Goal: Task Accomplishment & Management: Manage account settings

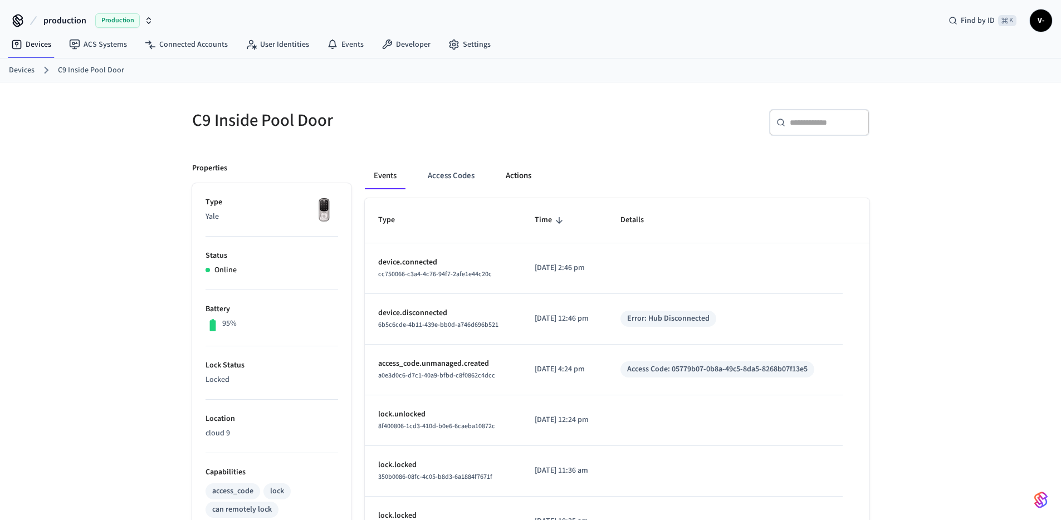
click at [502, 178] on button "Actions" at bounding box center [518, 176] width 43 height 27
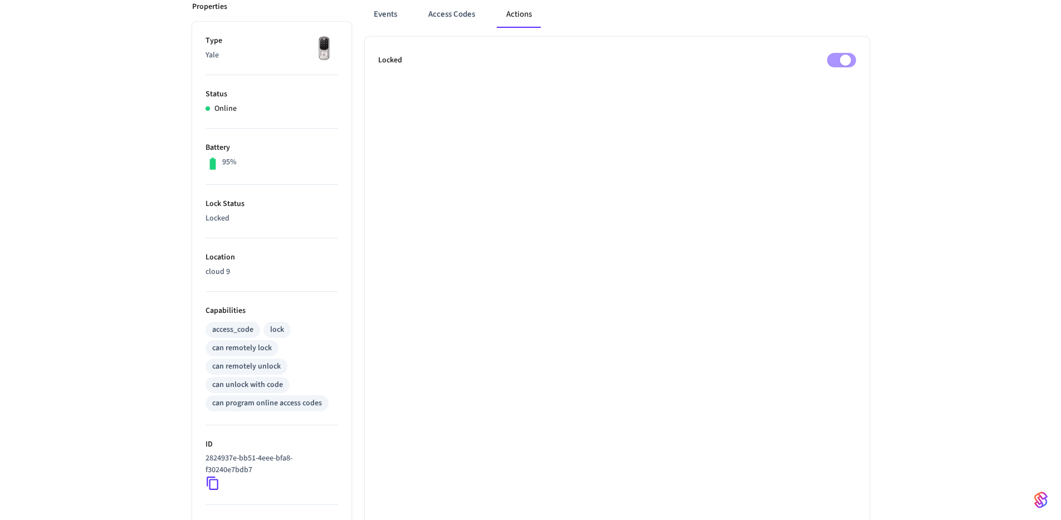
scroll to position [178, 0]
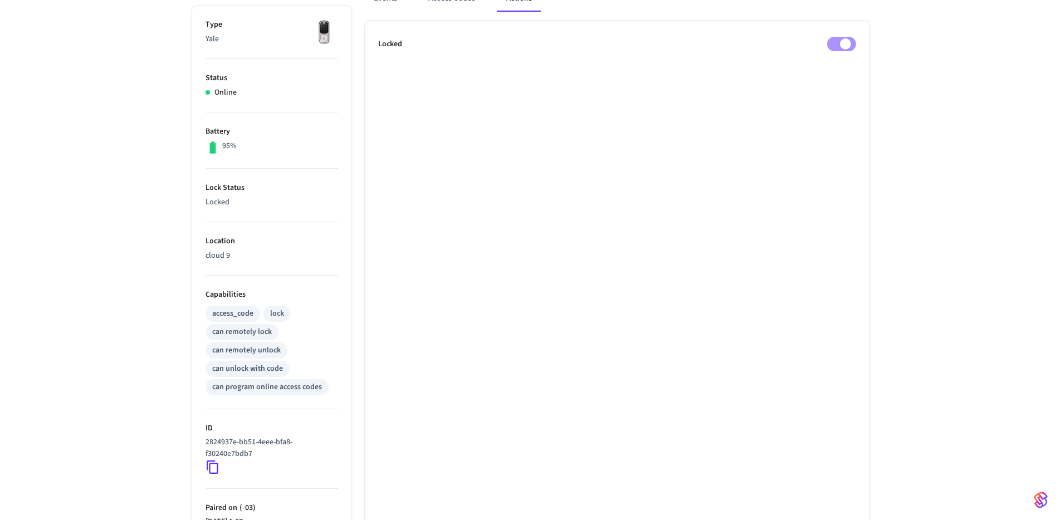
click at [237, 199] on p "Locked" at bounding box center [271, 203] width 133 height 12
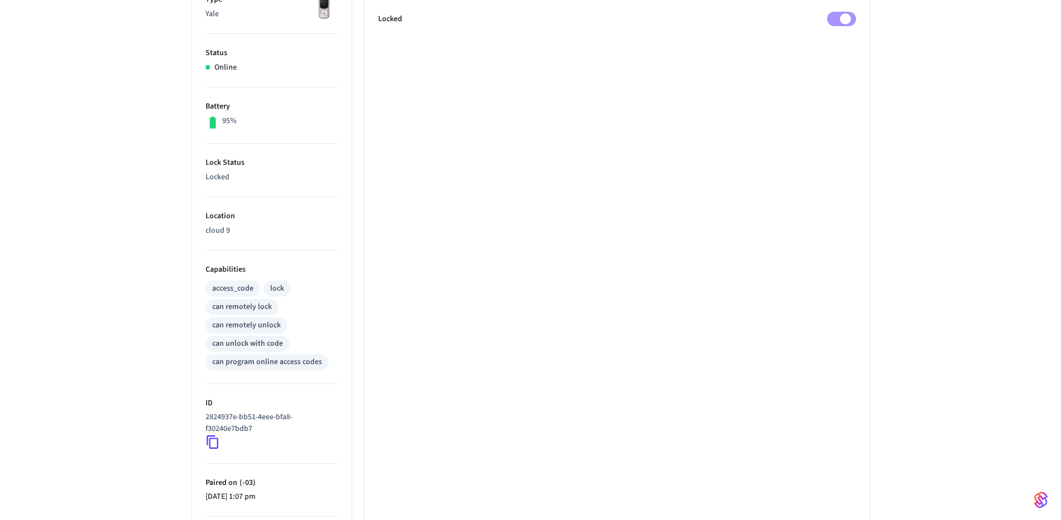
scroll to position [203, 0]
click at [248, 228] on p "cloud 9" at bounding box center [271, 230] width 133 height 12
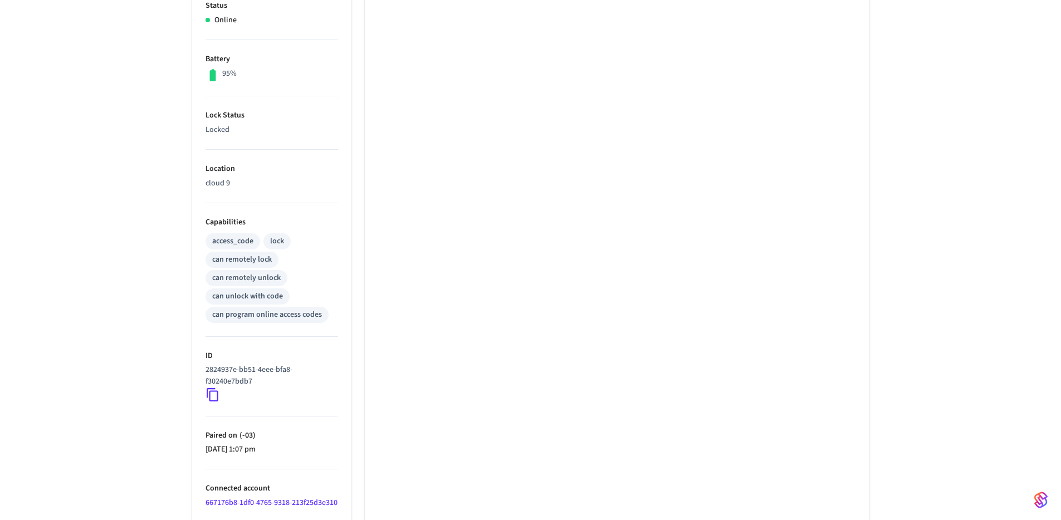
scroll to position [0, 0]
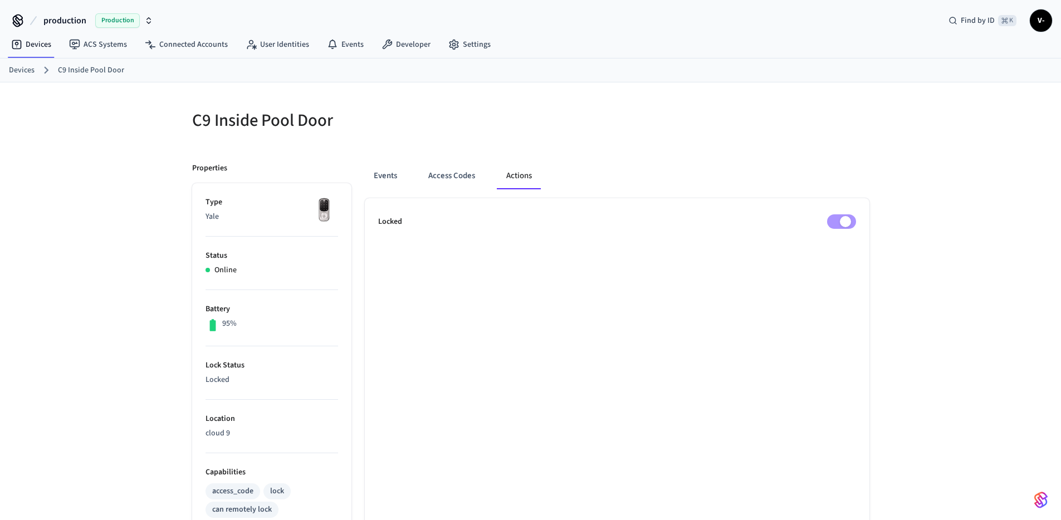
click at [123, 21] on span "Production" at bounding box center [117, 20] width 45 height 14
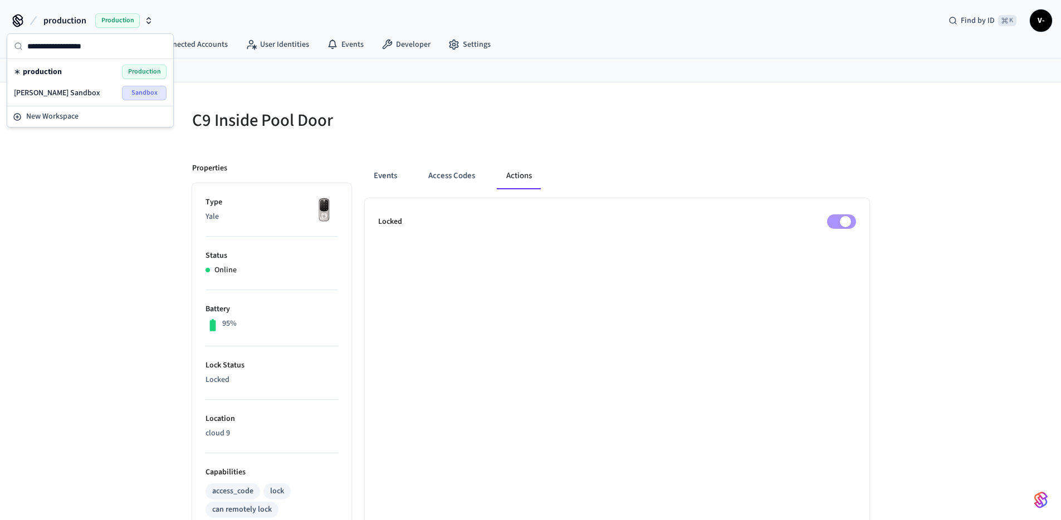
click at [92, 92] on div "[PERSON_NAME] Sandbox Sandbox" at bounding box center [90, 93] width 153 height 14
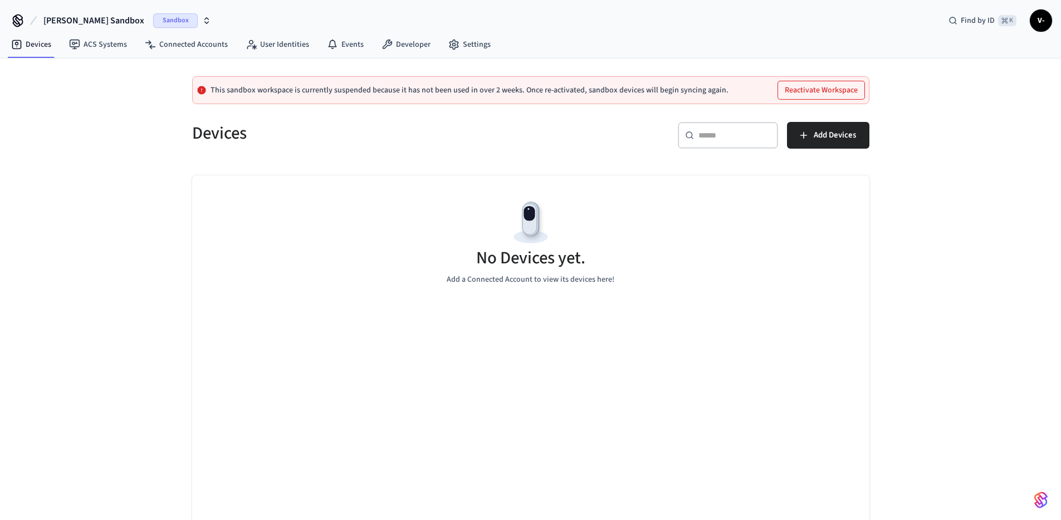
click at [802, 91] on button "Reactivate Workspace" at bounding box center [821, 90] width 86 height 18
click at [539, 122] on div "​ ​ Add Devices" at bounding box center [703, 140] width 332 height 36
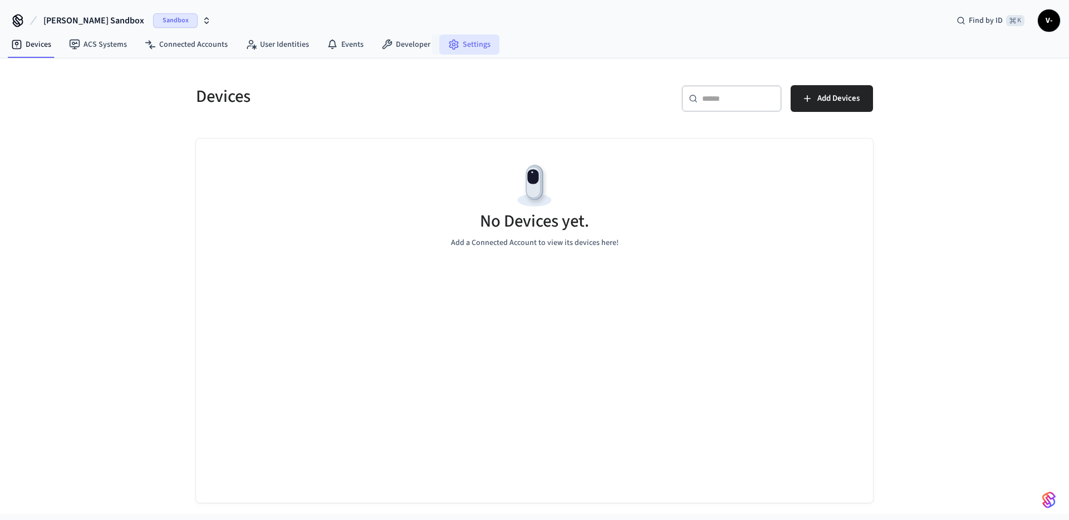
click at [476, 45] on link "Settings" at bounding box center [469, 45] width 60 height 20
click at [411, 45] on link "Developer" at bounding box center [405, 45] width 67 height 20
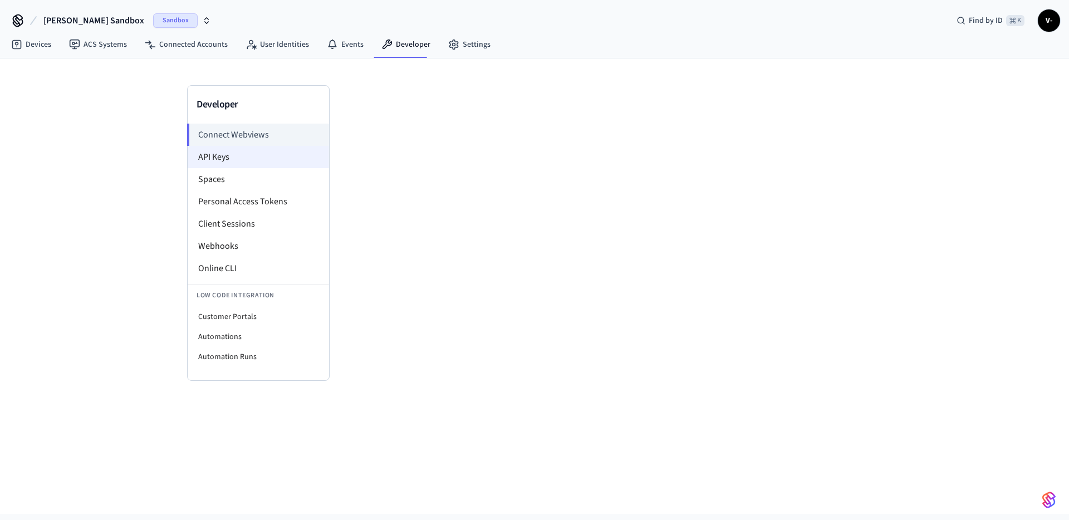
click at [239, 157] on li "API Keys" at bounding box center [258, 157] width 141 height 22
